Goal: Task Accomplishment & Management: Use online tool/utility

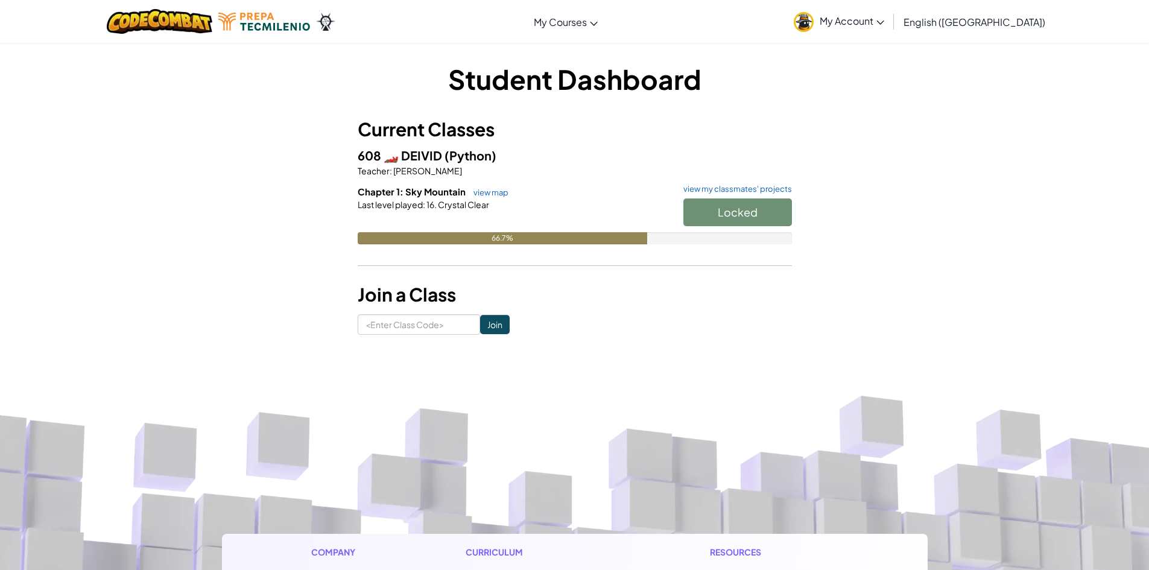
click at [742, 209] on div "Locked" at bounding box center [731, 215] width 121 height 34
click at [740, 212] on div "Locked" at bounding box center [731, 215] width 121 height 34
click at [694, 221] on div "Locked" at bounding box center [731, 215] width 121 height 34
click at [704, 218] on div "Locked" at bounding box center [731, 215] width 121 height 34
click at [492, 191] on link "view map" at bounding box center [487, 193] width 41 height 10
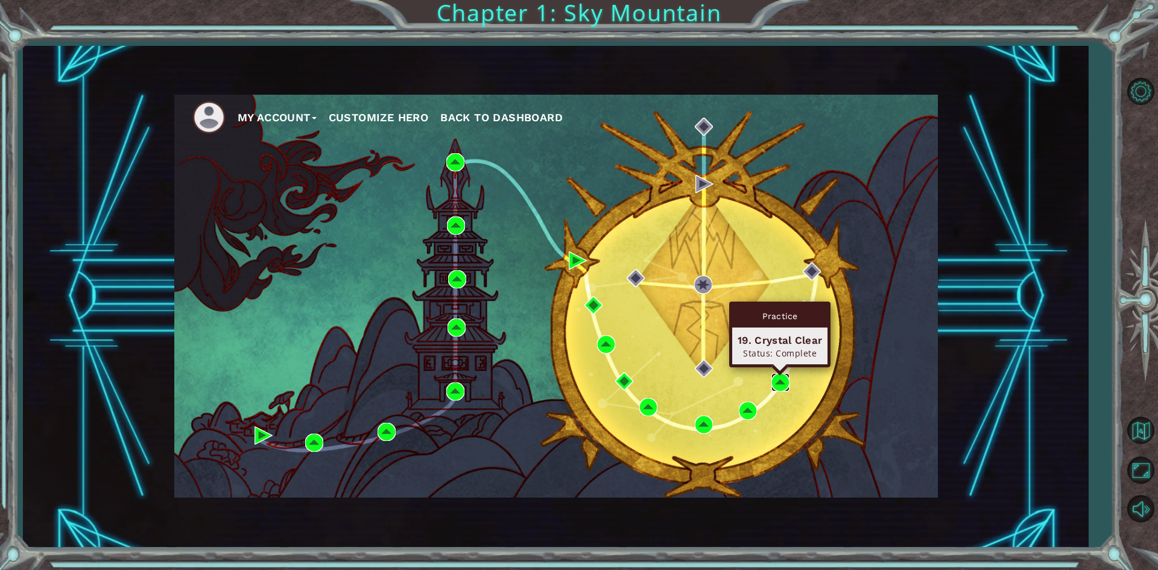
click at [780, 382] on img at bounding box center [780, 382] width 18 height 18
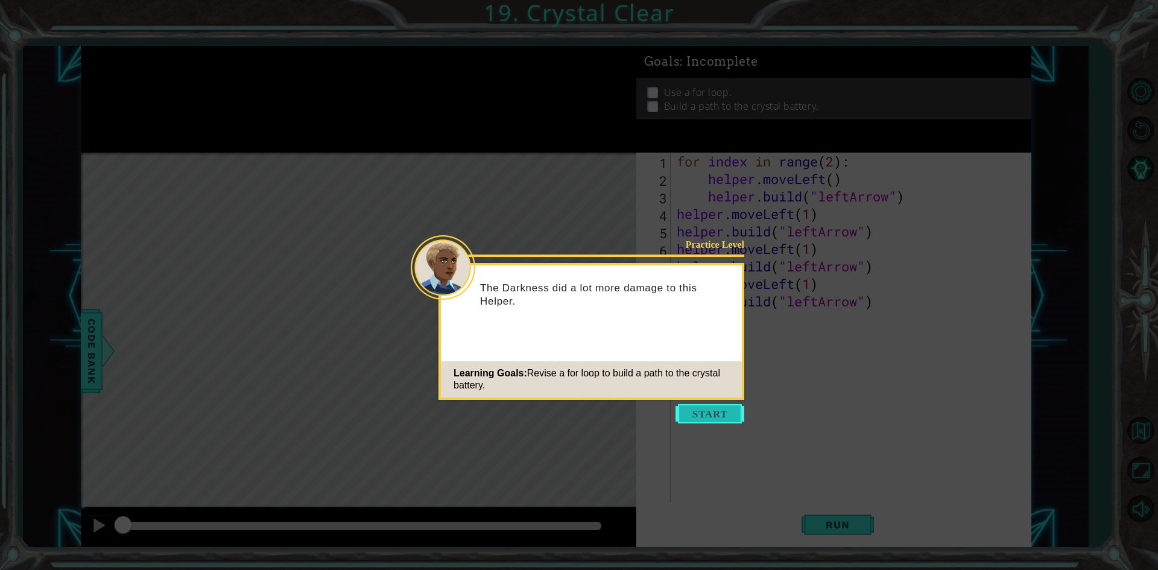
click at [688, 412] on button "Start" at bounding box center [710, 413] width 69 height 19
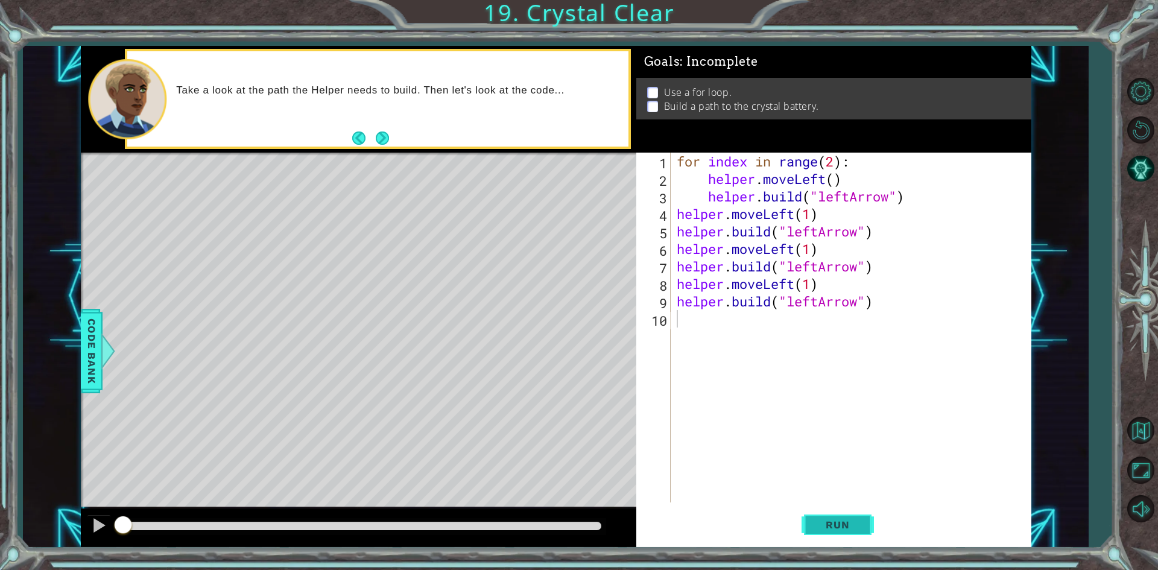
click at [820, 522] on span "Run" at bounding box center [838, 525] width 48 height 12
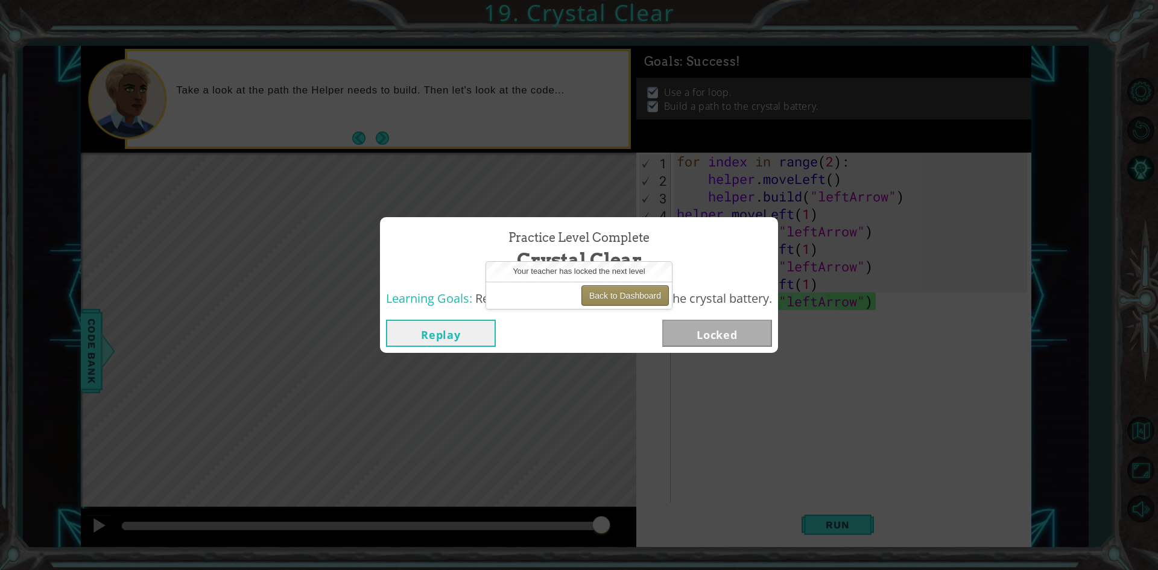
click at [619, 296] on button "Back to Dashboard" at bounding box center [624, 295] width 87 height 21
click at [626, 297] on button "Back to Dashboard" at bounding box center [624, 295] width 87 height 21
click at [553, 331] on div "Replay Locked" at bounding box center [579, 333] width 386 height 27
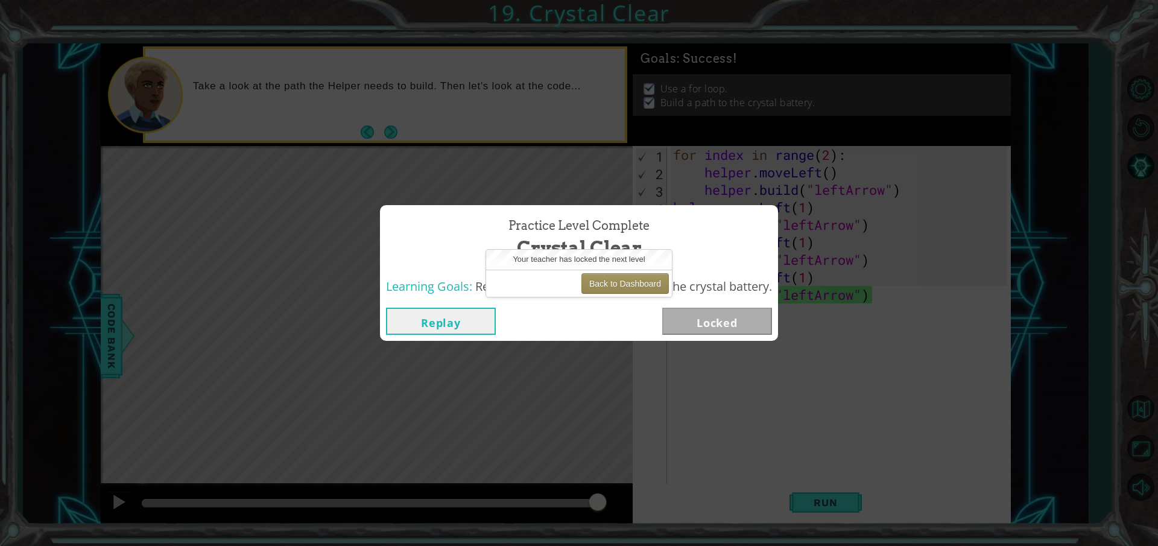
click at [464, 315] on button "Replay" at bounding box center [441, 321] width 110 height 27
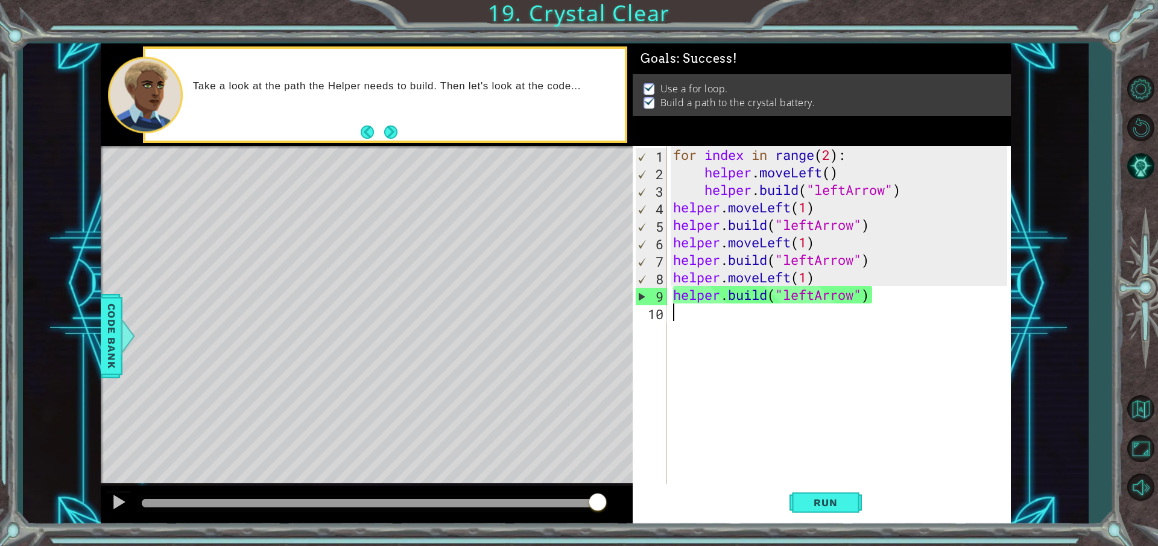
click at [1068, 288] on div "1 ההההההההההההההההההההההההההההההההההההההההההההההההההההההההההההההההההההההההההההה…" at bounding box center [555, 283] width 1065 height 480
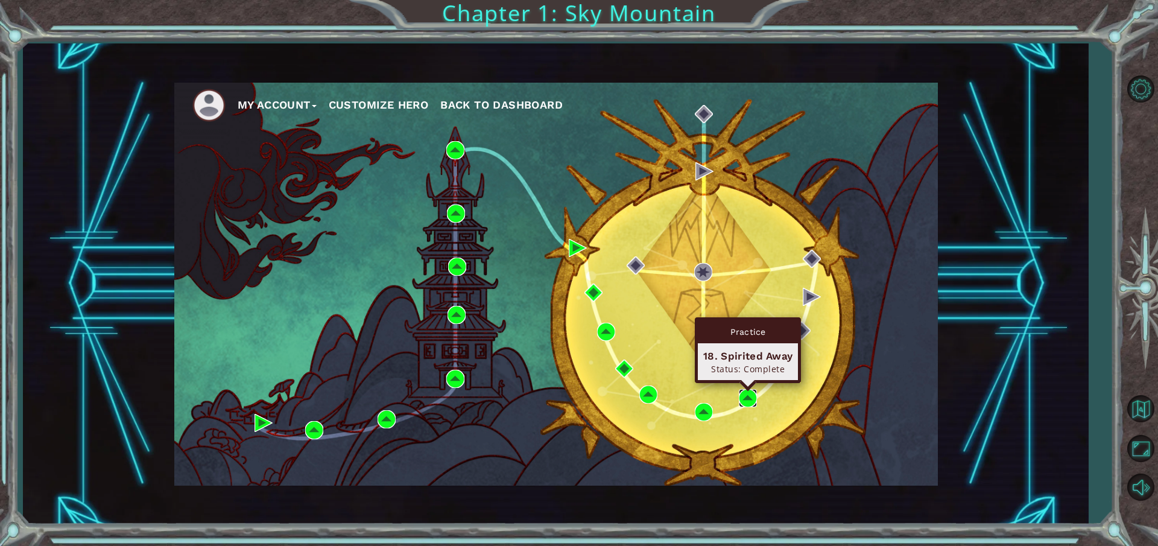
click at [745, 394] on img at bounding box center [748, 398] width 18 height 18
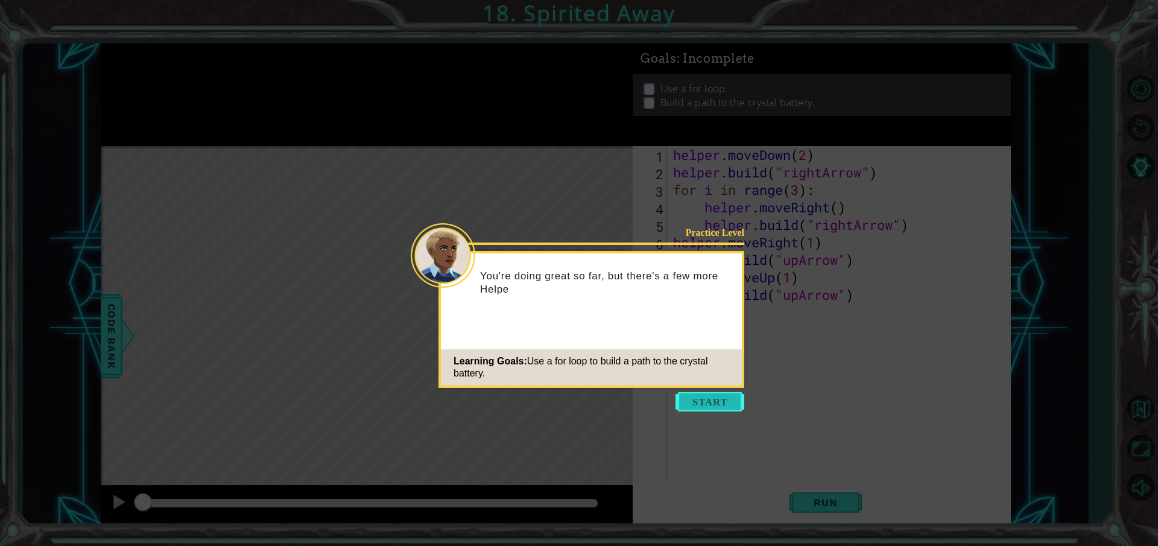
click at [714, 399] on button "Start" at bounding box center [710, 401] width 69 height 19
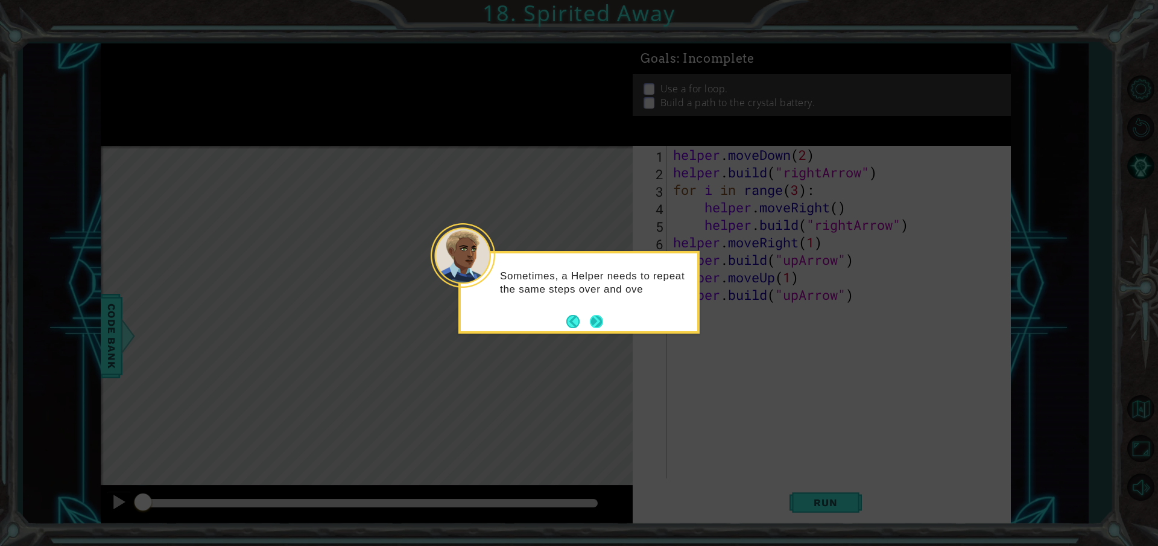
click at [594, 323] on button "Next" at bounding box center [596, 321] width 19 height 19
